Goal: Find specific page/section: Find specific page/section

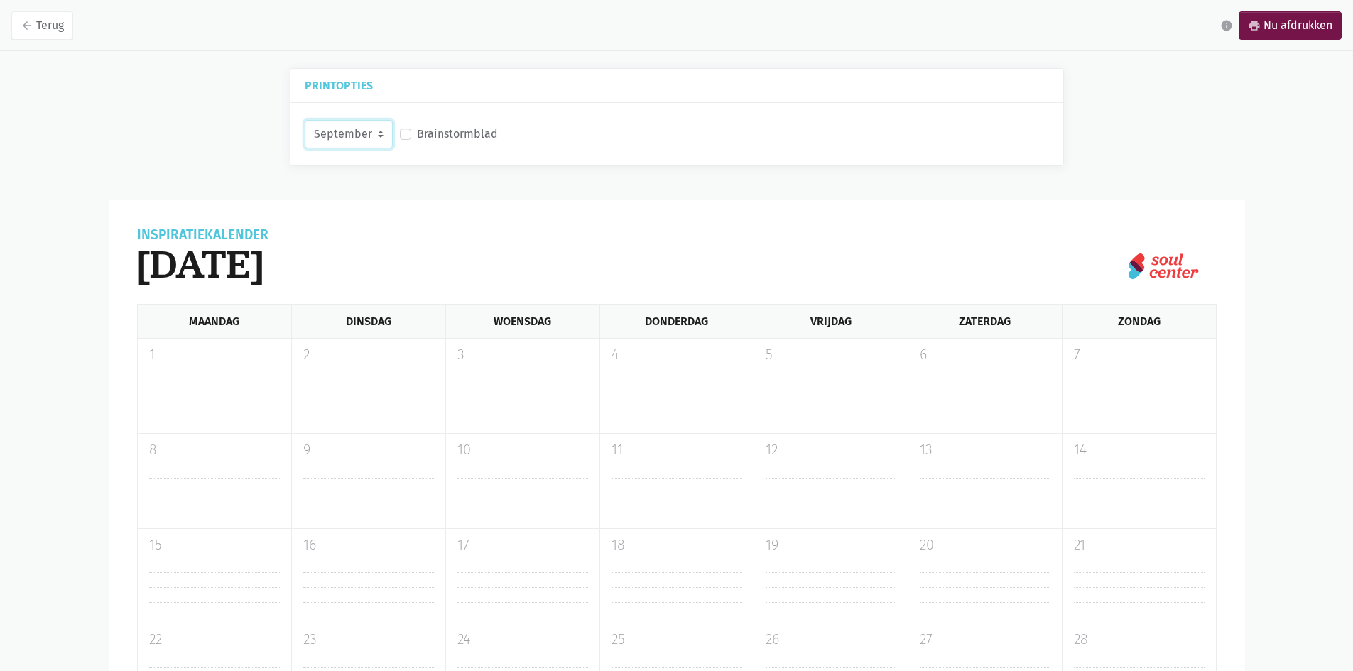
click at [382, 135] on select "September Oktober November December" at bounding box center [349, 134] width 88 height 28
select select "10-2025"
click at [305, 120] on select "September Oktober November December" at bounding box center [349, 134] width 88 height 28
click at [477, 136] on label "Brainstormblad" at bounding box center [457, 134] width 81 height 18
click at [411, 136] on input "Brainstormblad" at bounding box center [405, 132] width 11 height 15
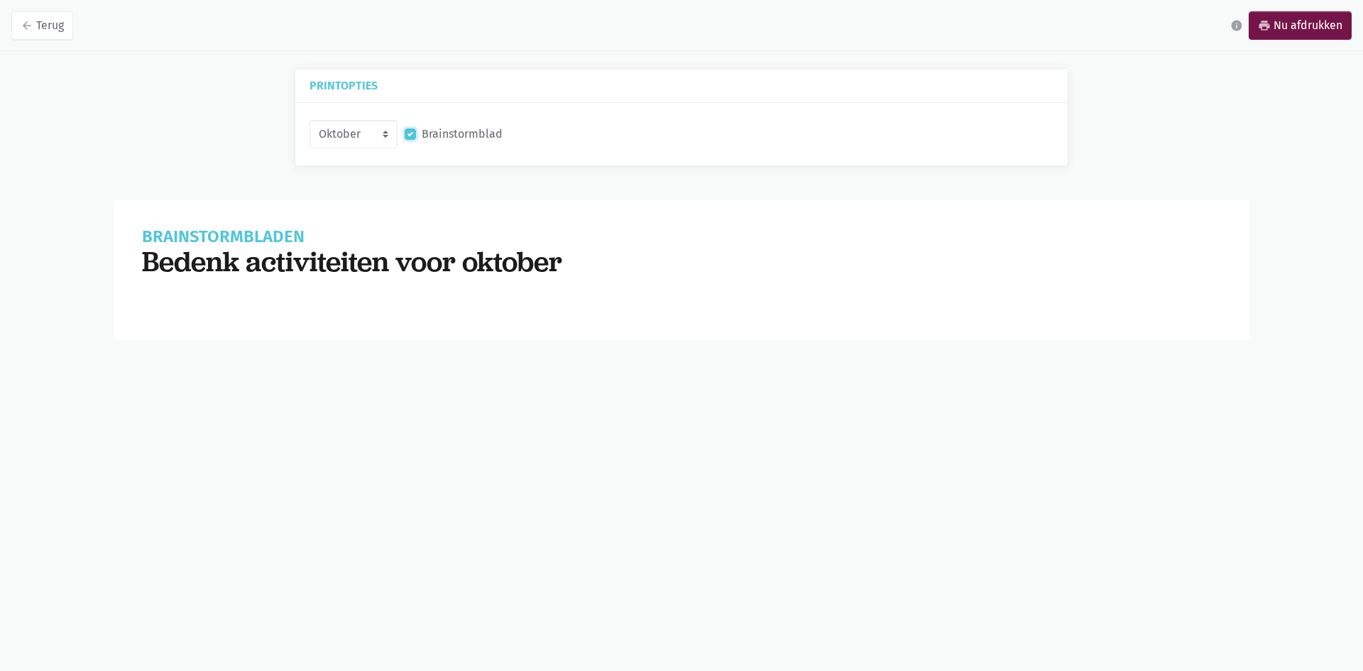
checkbox input "false"
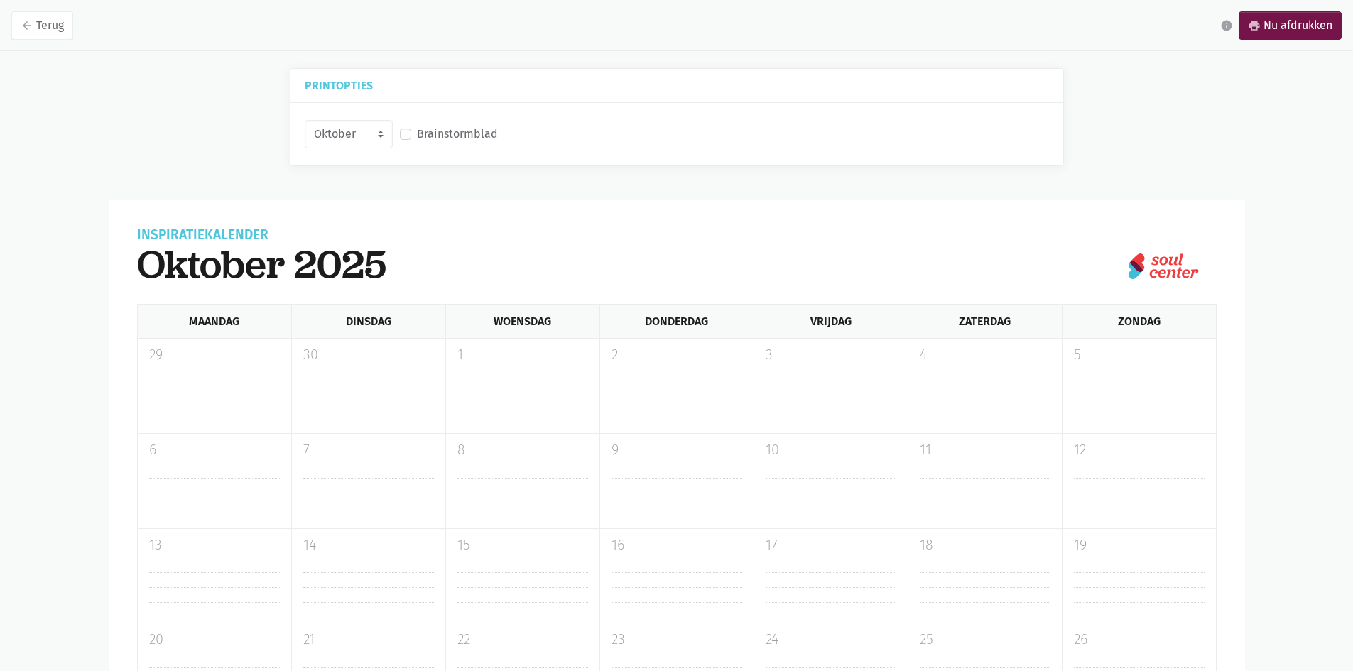
click at [46, 40] on nav "arrow_back Terug info print Nu afdrukken" at bounding box center [676, 25] width 1353 height 51
click at [50, 30] on link "arrow_back Terug" at bounding box center [42, 25] width 62 height 28
select select "9-2025"
